Goal: Information Seeking & Learning: Check status

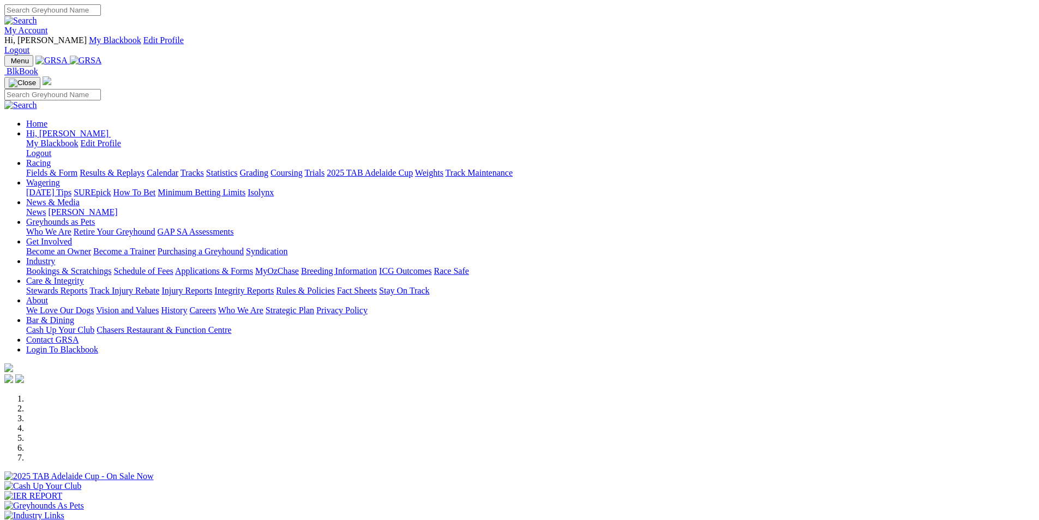
click at [144, 168] on link "Results & Replays" at bounding box center [112, 172] width 65 height 9
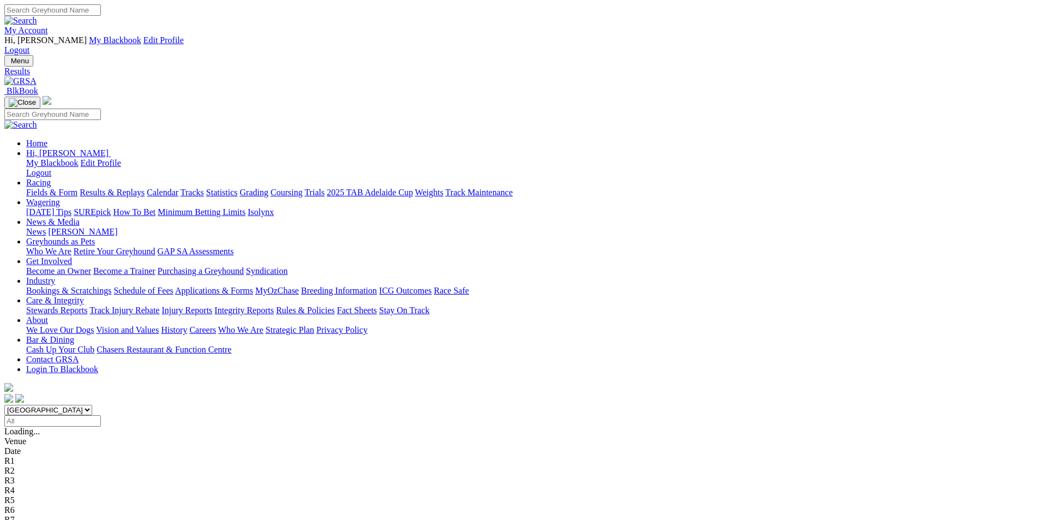
click at [45, 519] on span "6 8 4 2" at bounding box center [33, 529] width 24 height 9
click at [41, 515] on span "2 4 8 1" at bounding box center [29, 519] width 24 height 9
click at [41, 505] on span "1 3 7 8" at bounding box center [29, 509] width 24 height 9
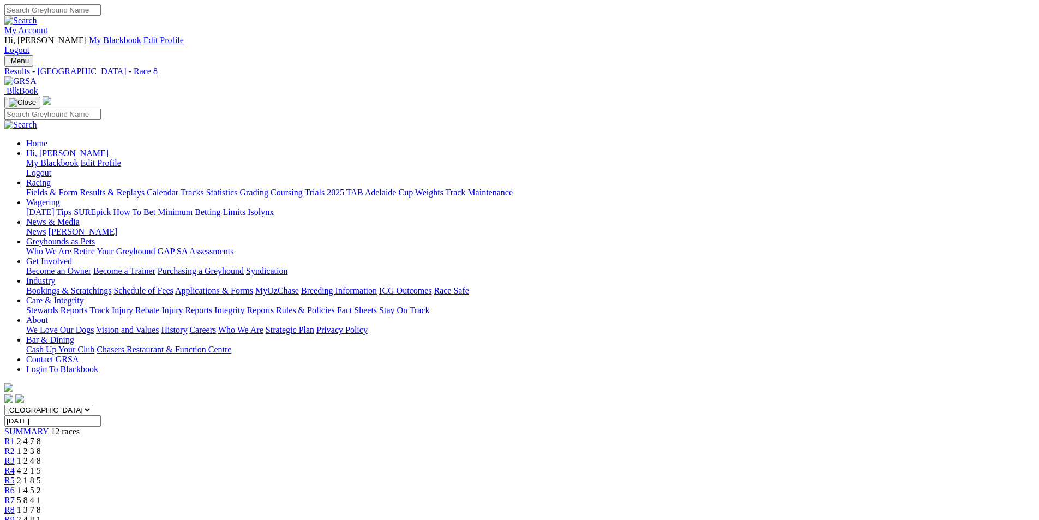
click at [41, 495] on span "5 8 4 1" at bounding box center [29, 499] width 24 height 9
click at [41, 485] on span "1 4 5 2" at bounding box center [29, 489] width 24 height 9
click at [41, 475] on span "2 1 8 5" at bounding box center [29, 479] width 24 height 9
click at [41, 466] on span "4 2 1 5" at bounding box center [29, 470] width 24 height 9
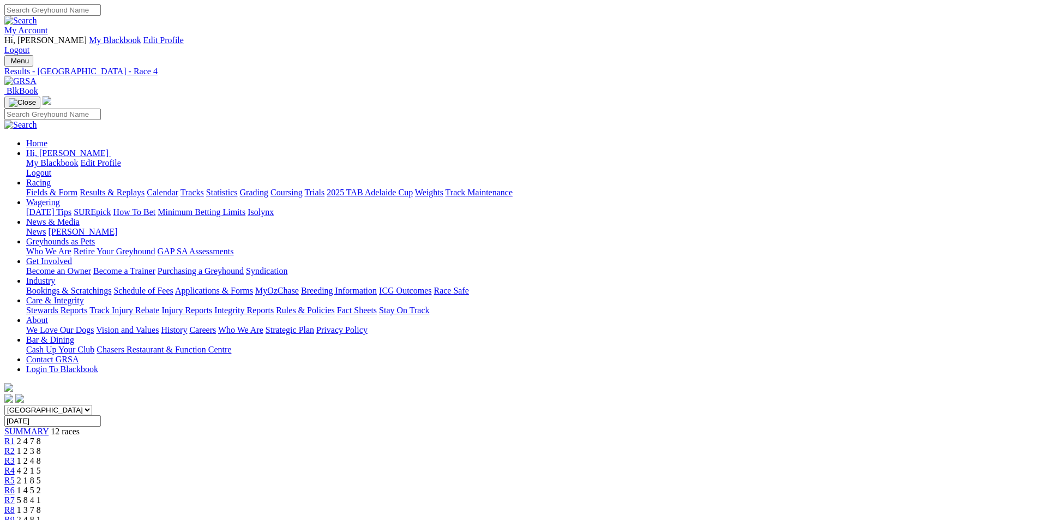
click at [41, 456] on span "1 2 4 8" at bounding box center [29, 460] width 24 height 9
click at [41, 446] on span "1 2 3 8" at bounding box center [29, 450] width 24 height 9
click at [277, 436] on div "R1 2 4 7 8" at bounding box center [519, 441] width 1030 height 10
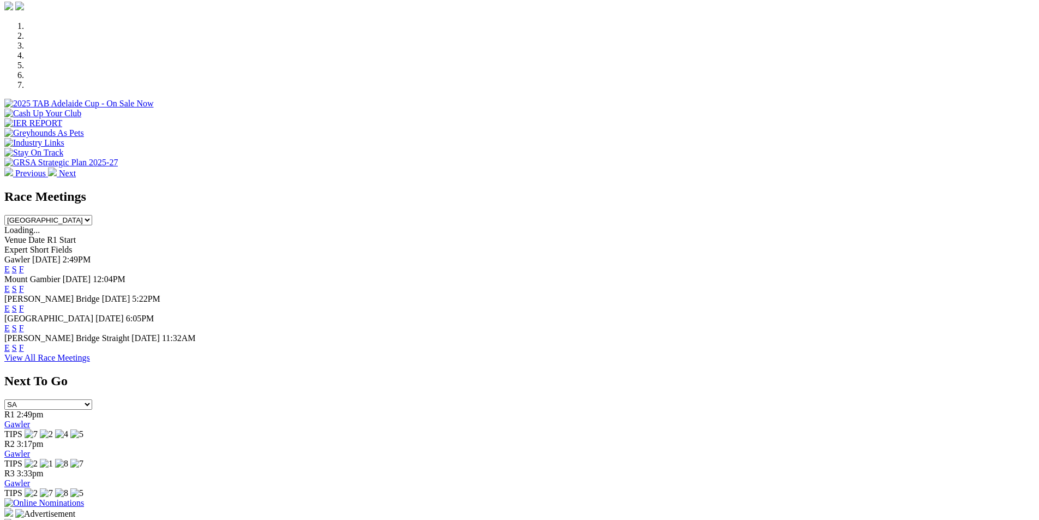
scroll to position [400, 0]
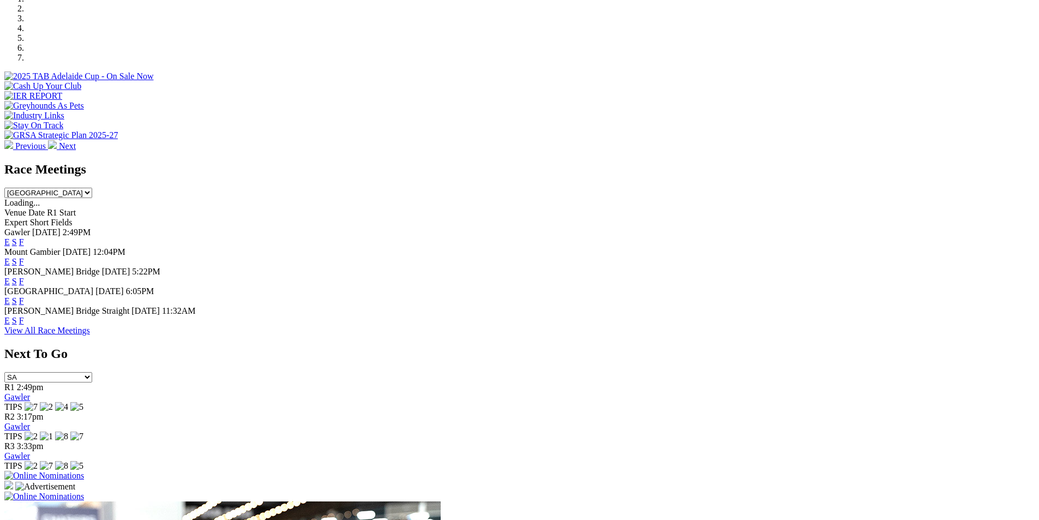
click at [24, 237] on link "F" at bounding box center [21, 241] width 5 height 9
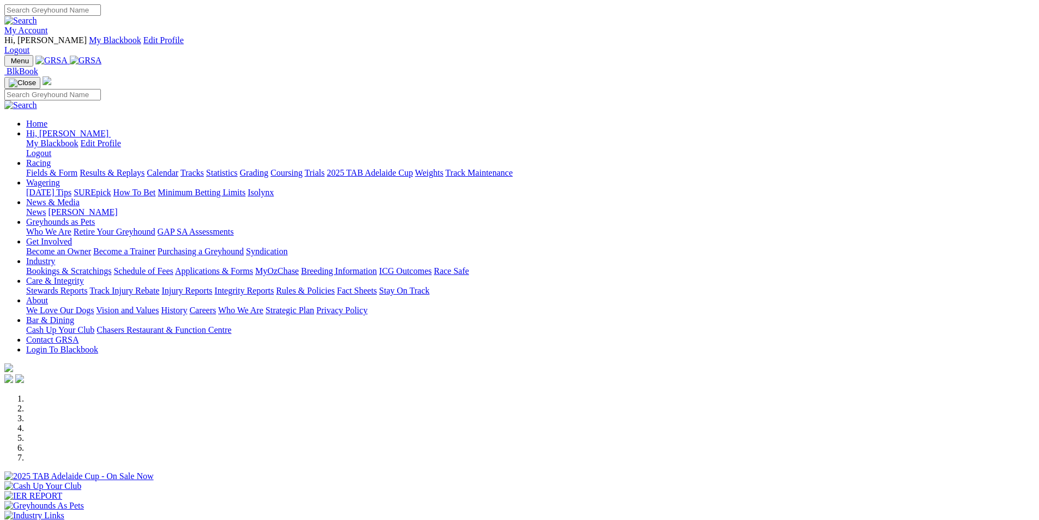
click at [93, 394] on div "Previous Next" at bounding box center [519, 472] width 1030 height 157
